Goal: Check status

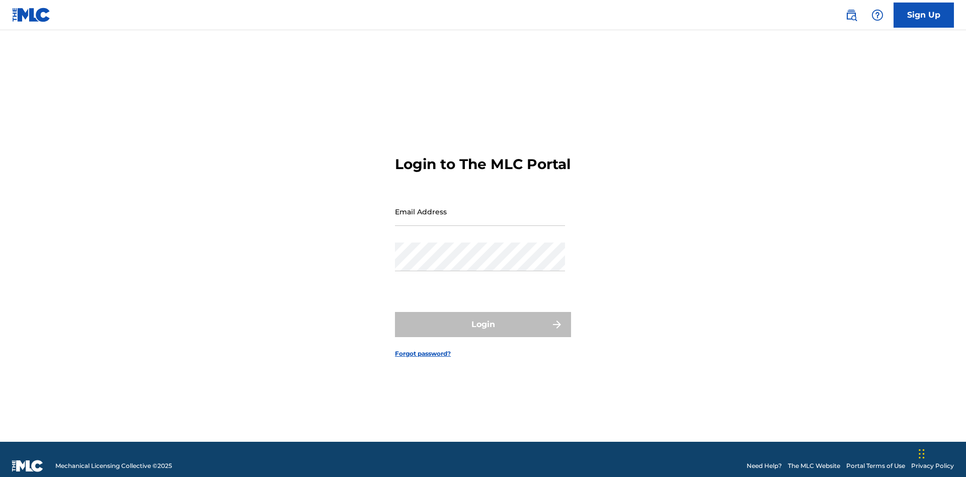
scroll to position [13, 0]
click at [480, 207] on input "Email Address" at bounding box center [480, 211] width 170 height 29
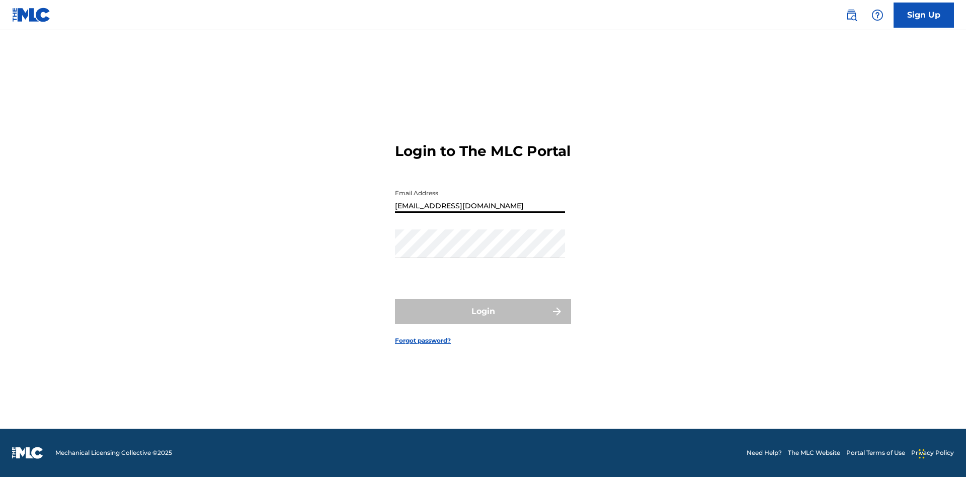
type input "[EMAIL_ADDRESS][DOMAIN_NAME]"
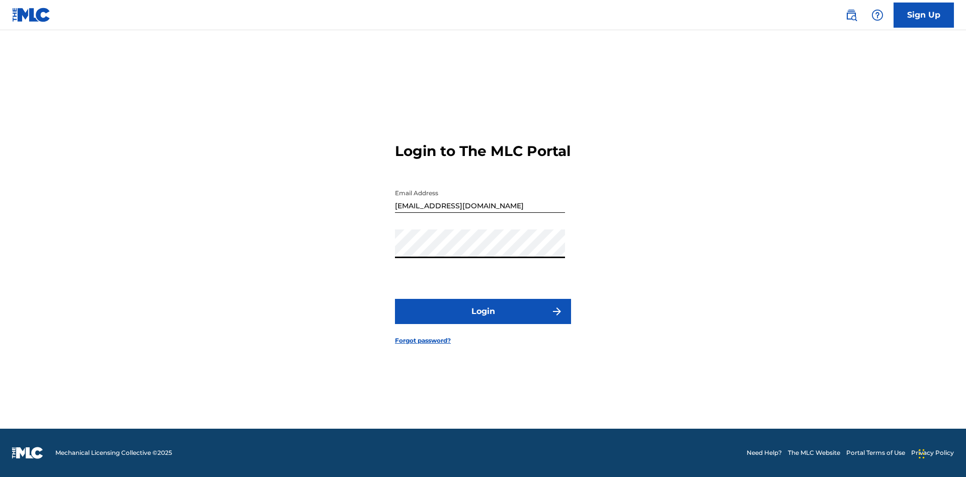
click at [483, 320] on button "Login" at bounding box center [483, 311] width 176 height 25
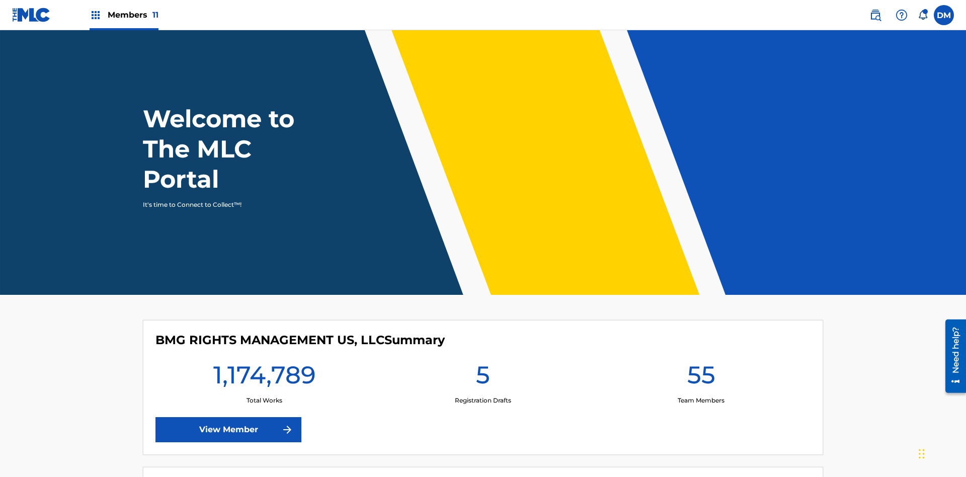
scroll to position [43, 0]
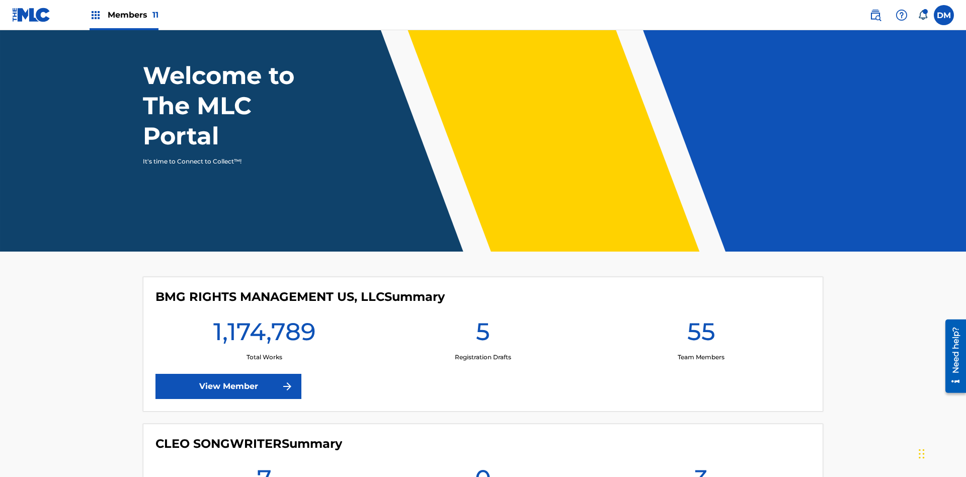
click at [124, 15] on span "Members 11" at bounding box center [133, 15] width 51 height 12
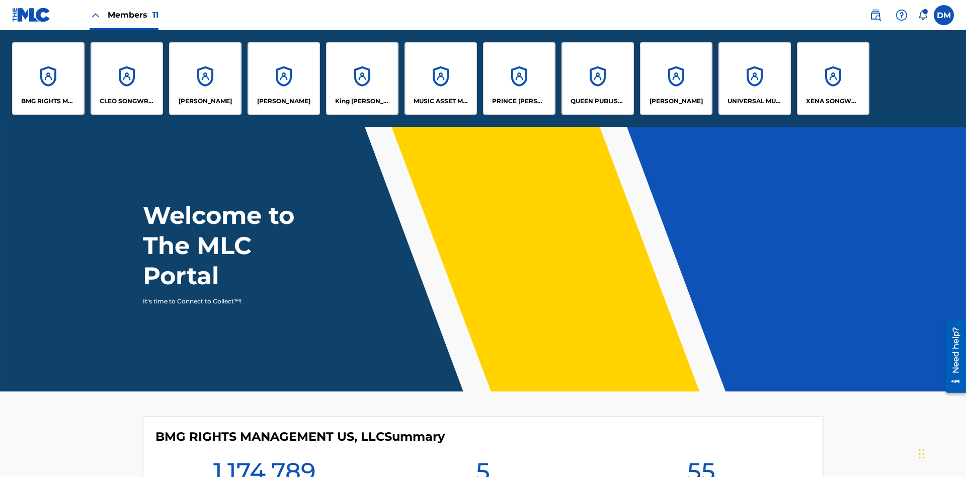
click at [754, 101] on p "UNIVERSAL MUSIC PUB GROUP" at bounding box center [755, 101] width 55 height 9
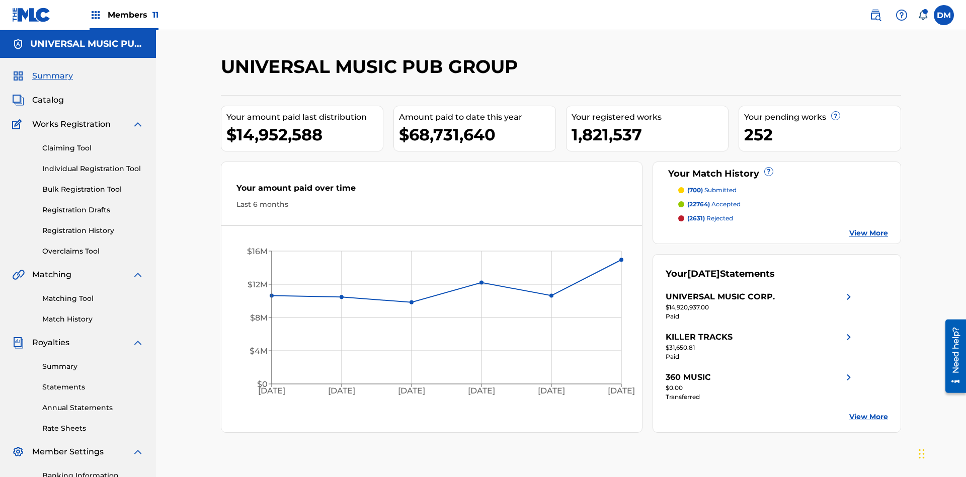
click at [52, 70] on span "Summary" at bounding box center [52, 76] width 41 height 12
click at [695, 186] on span "(700)" at bounding box center [695, 190] width 16 height 8
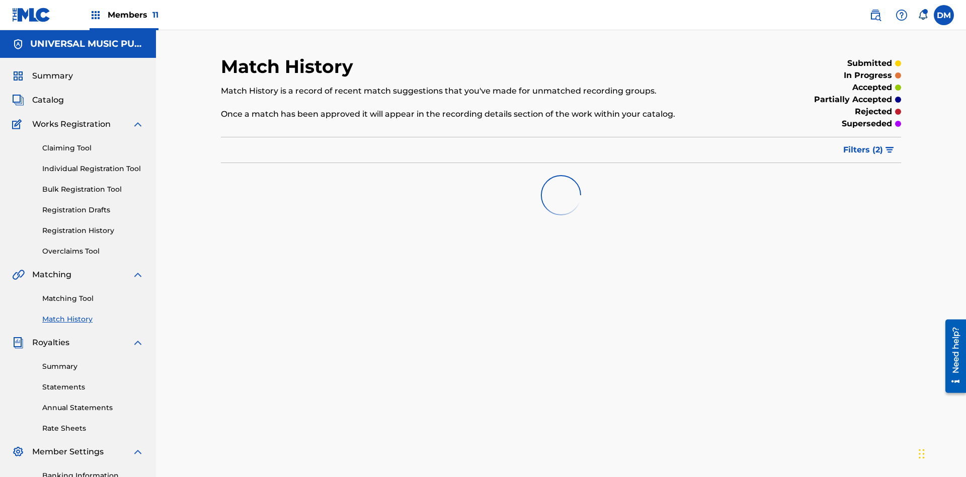
click at [864, 144] on span "Filters ( 2 )" at bounding box center [863, 150] width 40 height 12
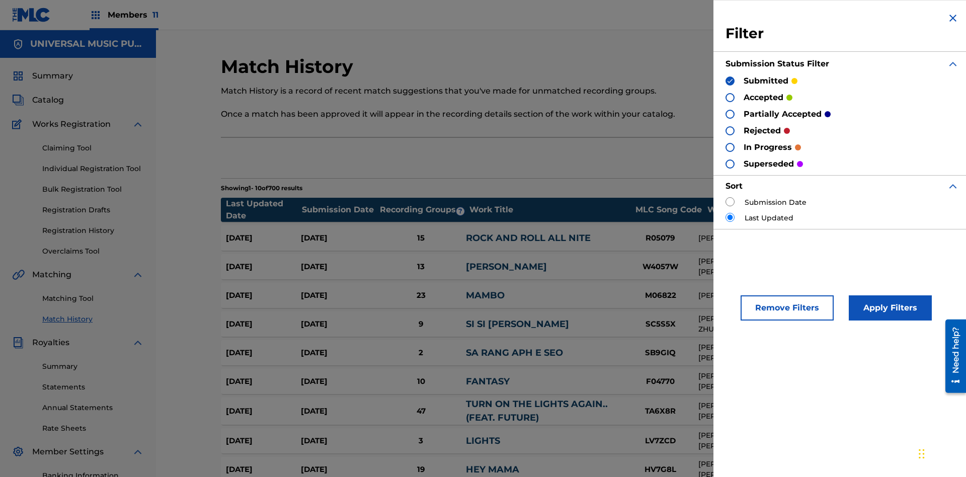
click at [52, 70] on span "Summary" at bounding box center [52, 76] width 41 height 12
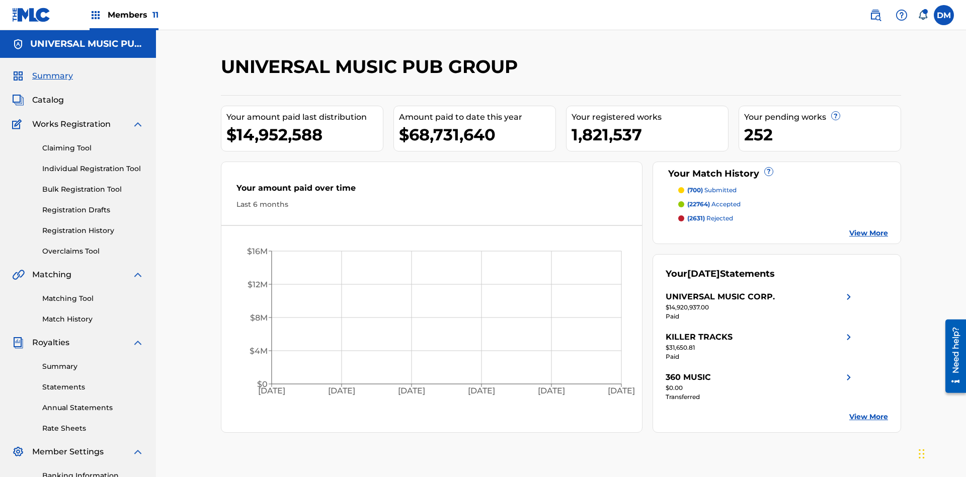
click at [698, 200] on span "(22764)" at bounding box center [698, 204] width 23 height 8
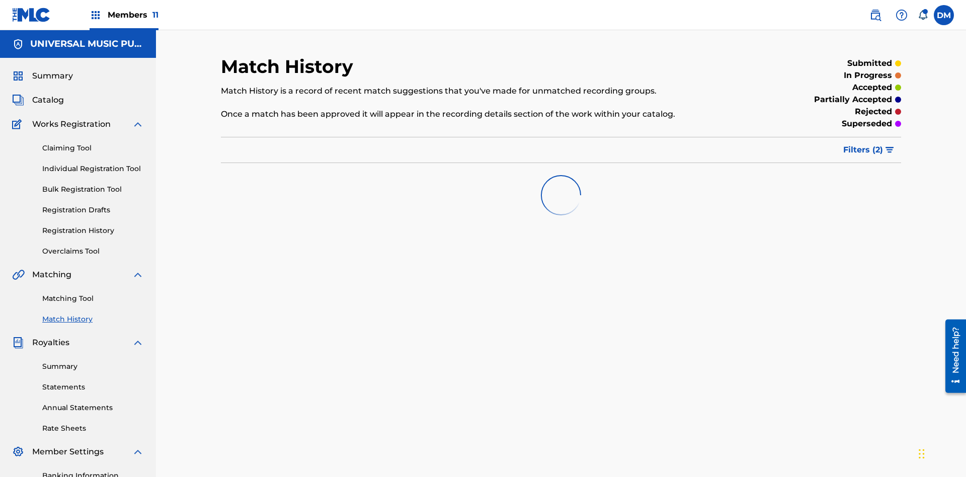
click at [864, 144] on span "Filters ( 2 )" at bounding box center [863, 150] width 40 height 12
click at [52, 70] on span "Summary" at bounding box center [52, 76] width 41 height 12
click at [864, 144] on span "Filters ( 2 )" at bounding box center [863, 150] width 40 height 12
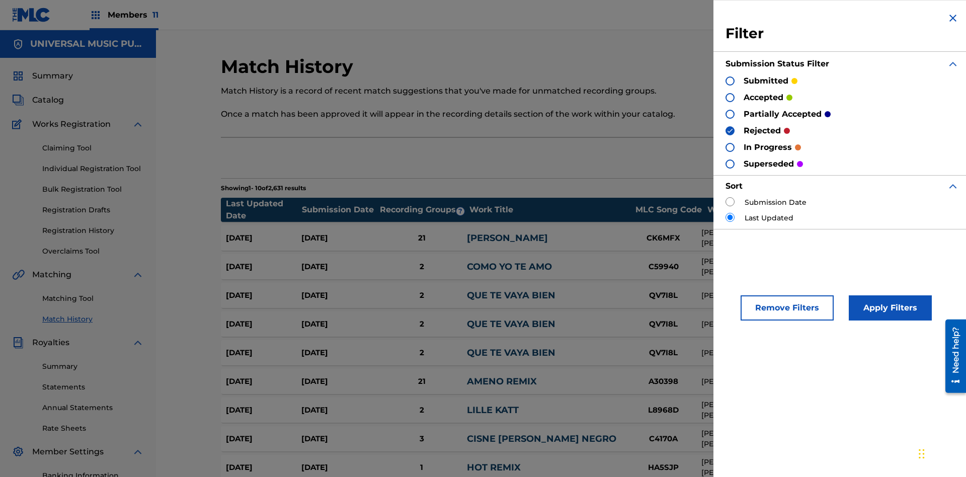
click at [953, 18] on img at bounding box center [953, 18] width 12 height 12
click at [52, 70] on span "Summary" at bounding box center [52, 76] width 41 height 12
